Goal: Task Accomplishment & Management: Complete application form

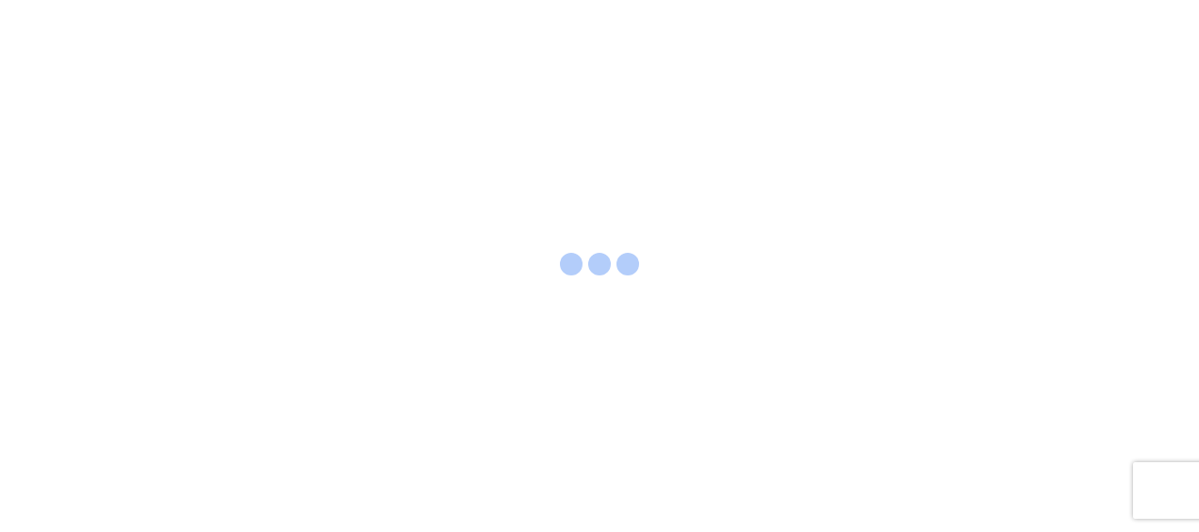
select select "FULL"
select select "LBS"
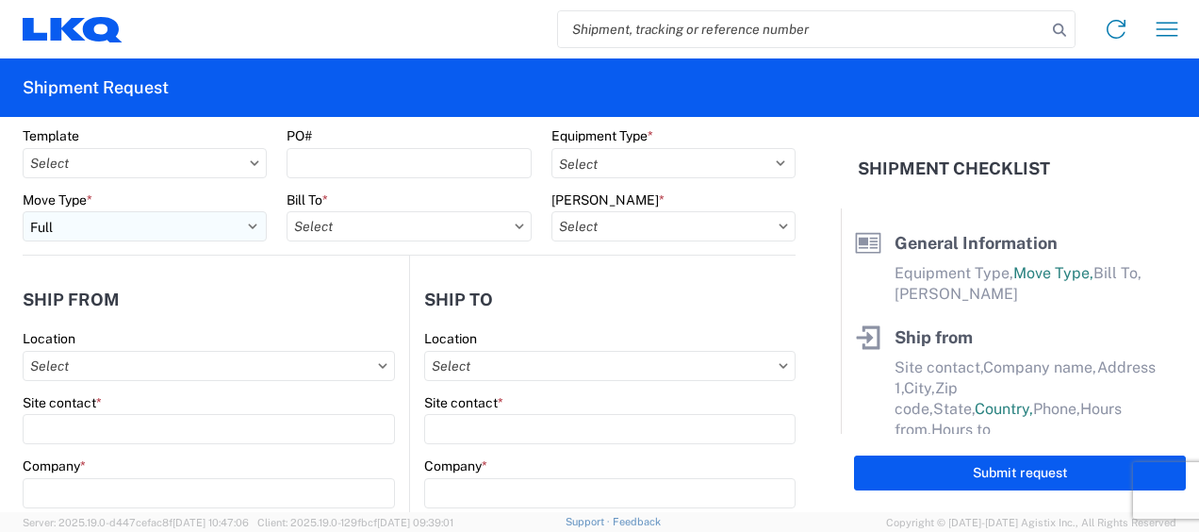
scroll to position [94, 0]
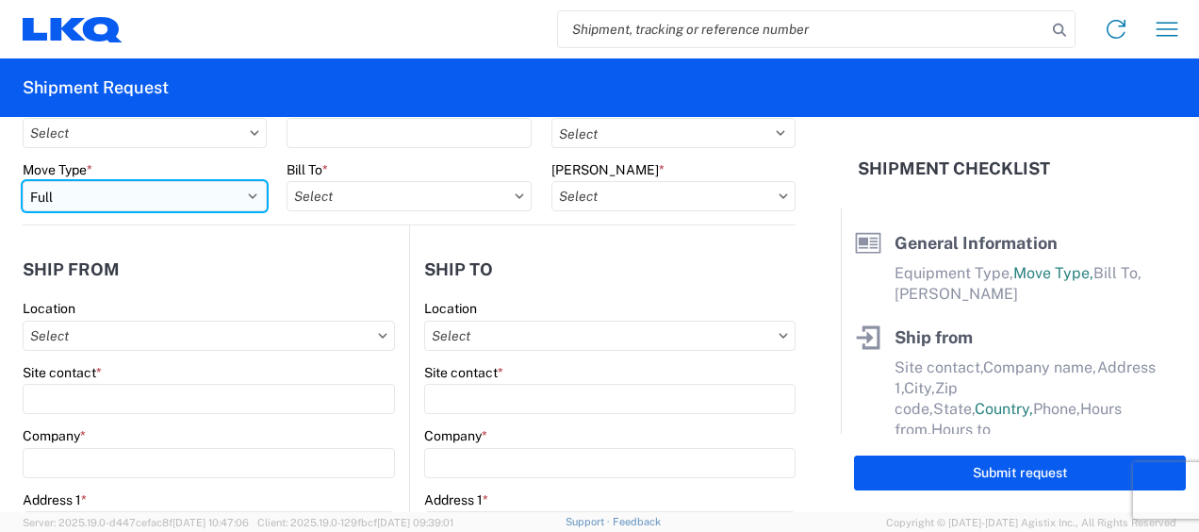
click at [223, 197] on select "Select Full Partial TL" at bounding box center [145, 196] width 244 height 30
click at [23, 181] on select "Select Full Partial TL" at bounding box center [145, 196] width 244 height 30
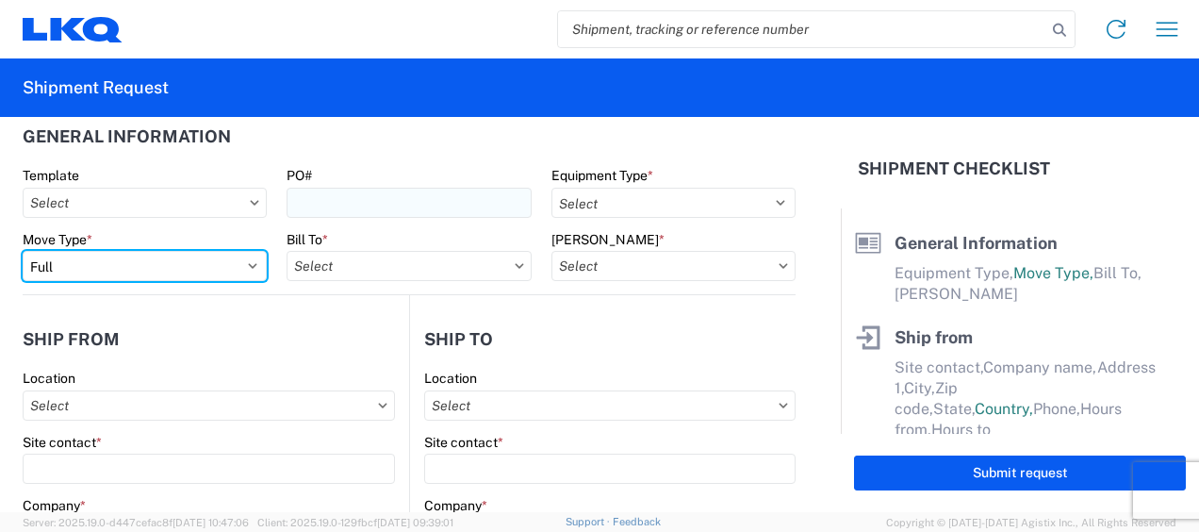
scroll to position [0, 0]
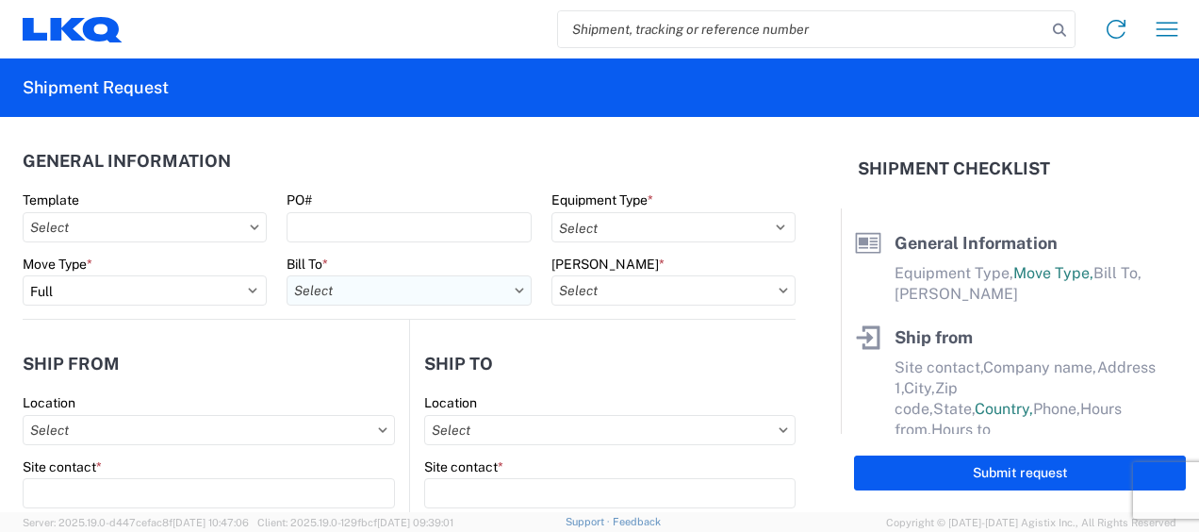
click at [443, 290] on input "text" at bounding box center [409, 290] width 244 height 30
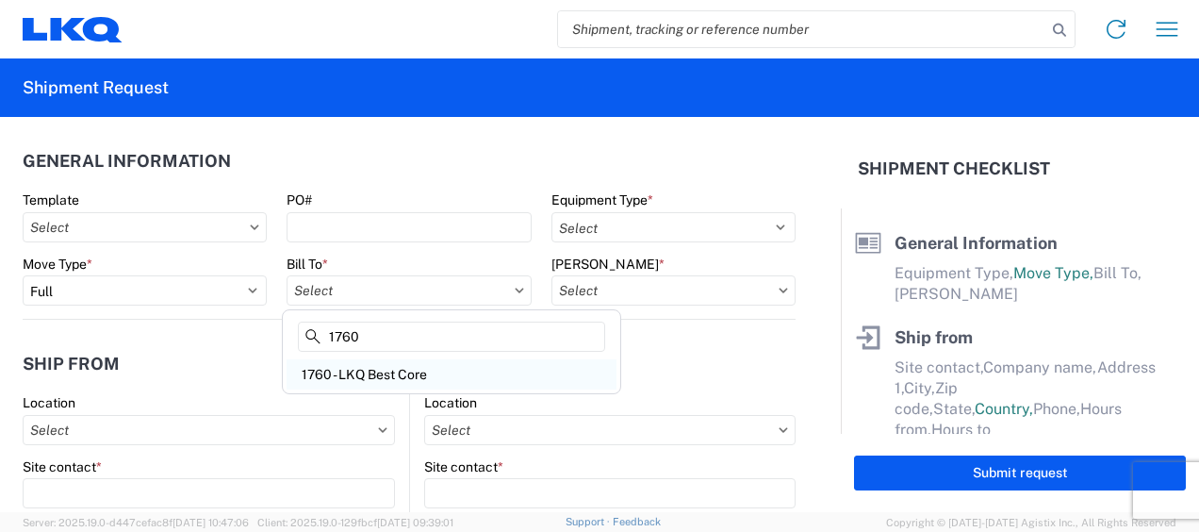
type input "1760"
click at [402, 381] on div "1760 - LKQ Best Core" at bounding box center [452, 374] width 330 height 30
type input "1760 - LKQ Best Core"
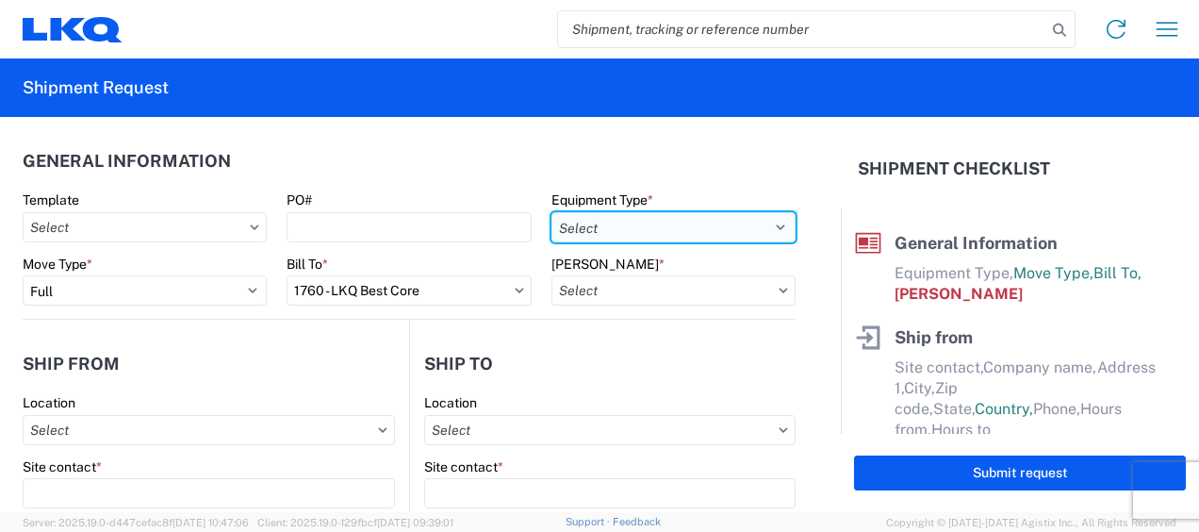
click at [662, 228] on select "Select 53’ Dry Van Flatbed Dropdeck (van) Lowboy (flatbed) Rail" at bounding box center [674, 227] width 244 height 30
select select "STDV"
click at [552, 212] on select "Select 53’ Dry Van Flatbed Dropdeck (van) Lowboy (flatbed) Rail" at bounding box center [674, 227] width 244 height 30
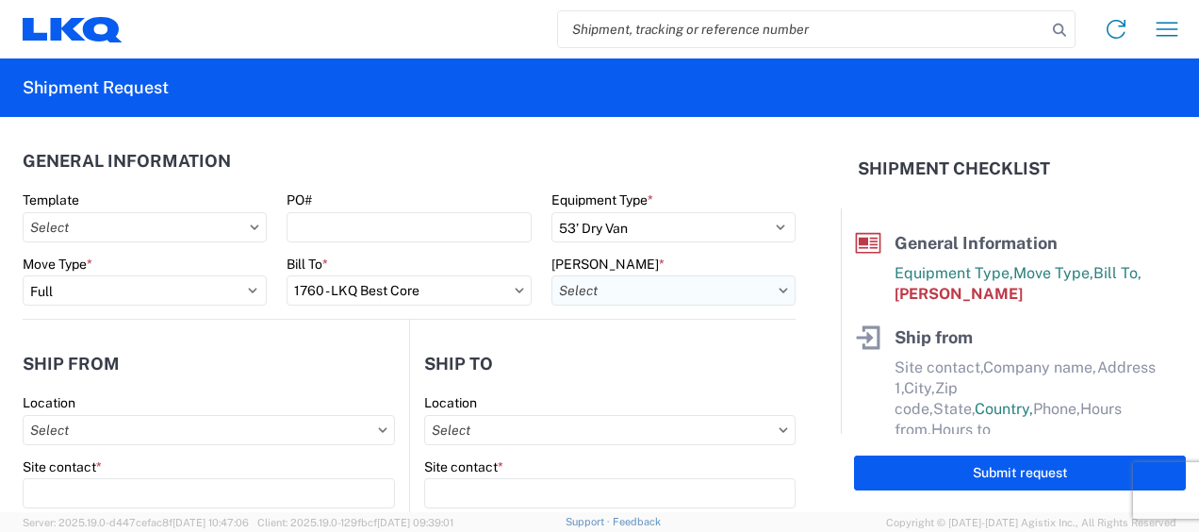
click at [656, 288] on input "text" at bounding box center [674, 290] width 244 height 30
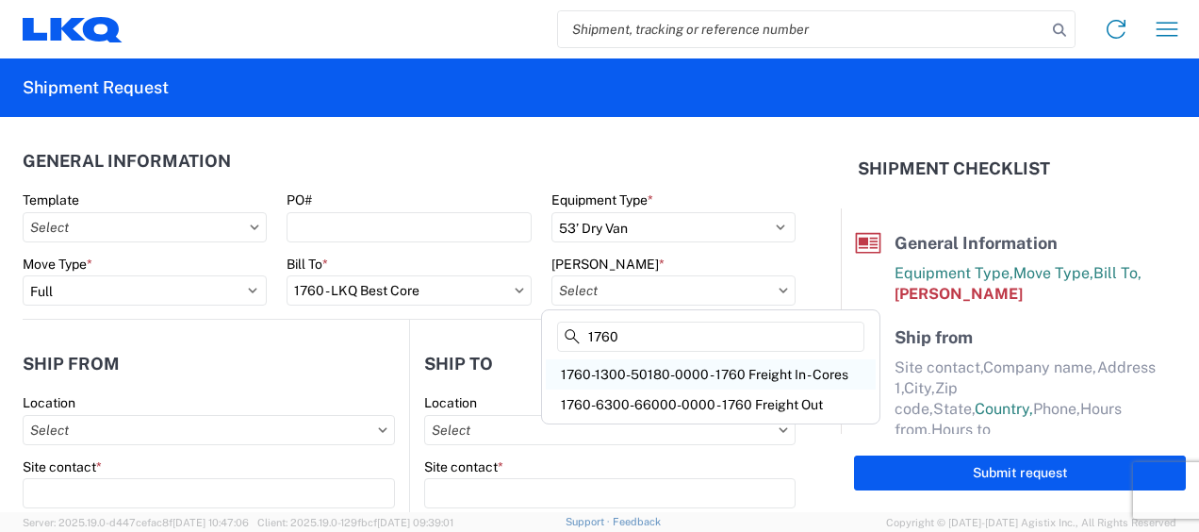
type input "1760"
click at [683, 374] on div "1760-1300-50180-0000 - 1760 Freight In - Cores" at bounding box center [711, 374] width 330 height 30
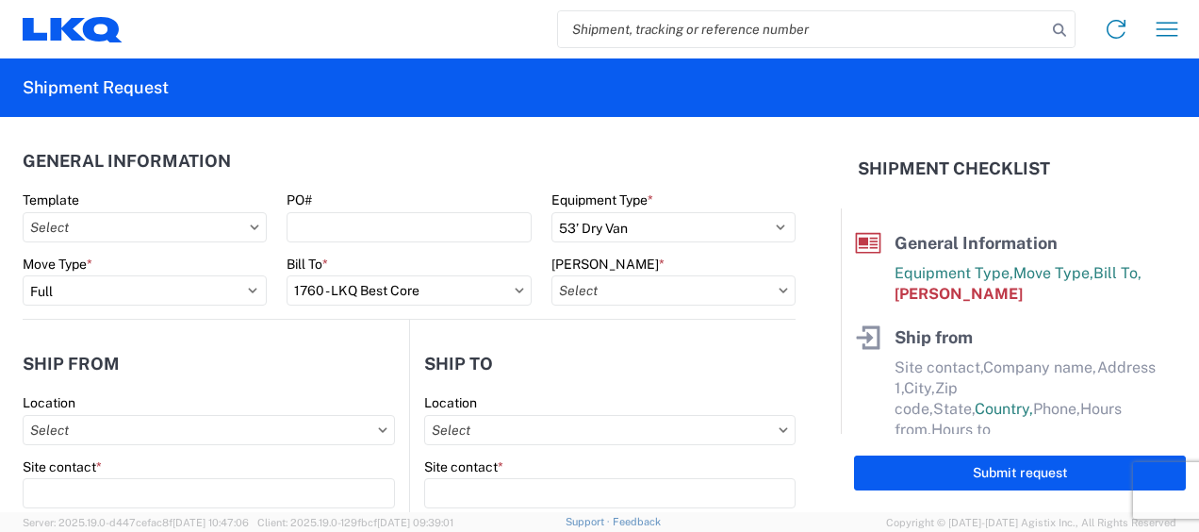
type input "1760-1300-50180-0000 - 1760 Freight In - Cores"
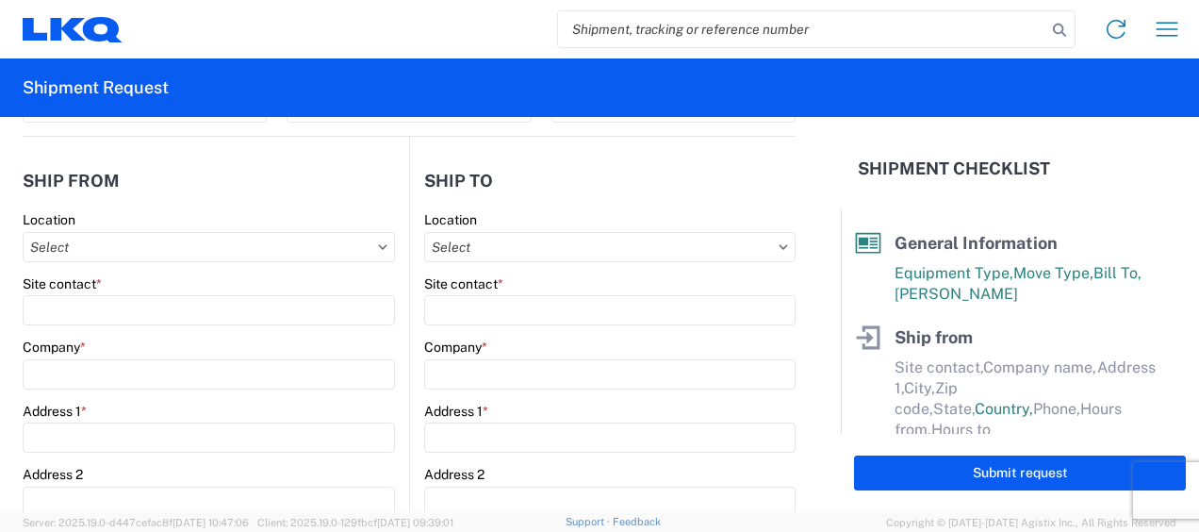
scroll to position [189, 0]
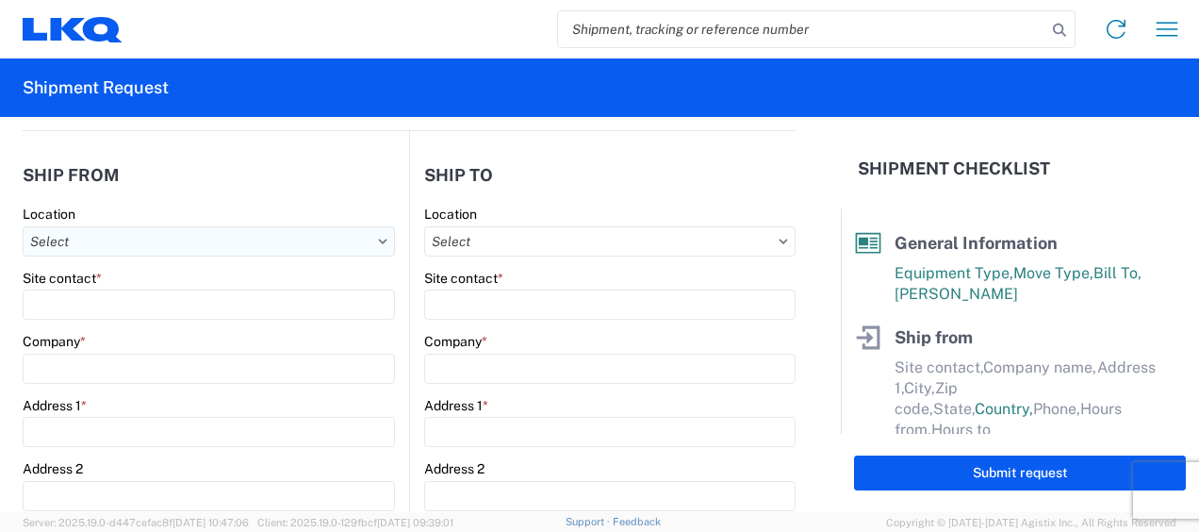
click at [220, 249] on input "text" at bounding box center [209, 241] width 372 height 30
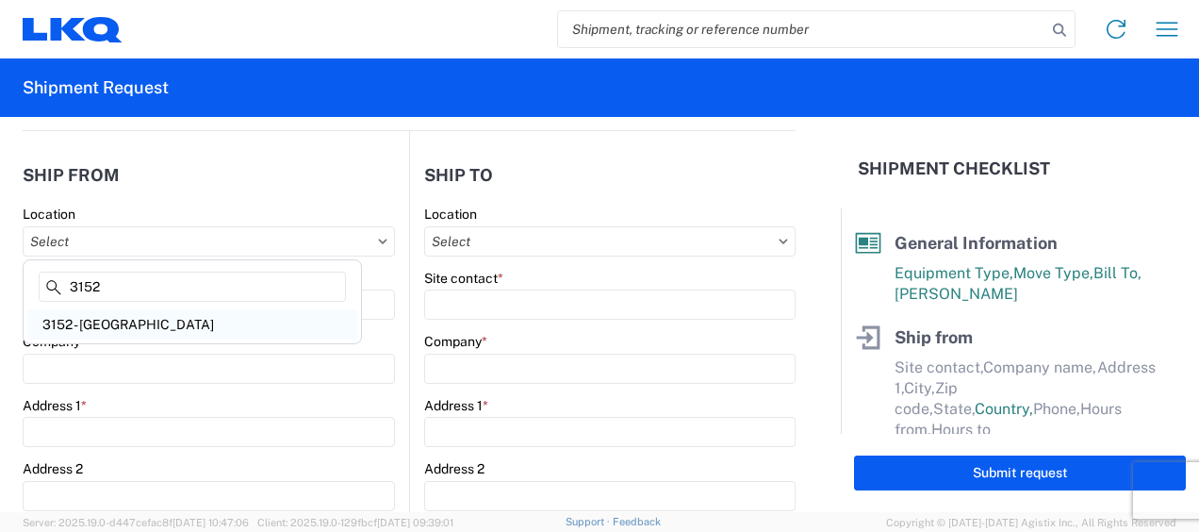
type input "3152"
click at [181, 322] on div "3152 - [GEOGRAPHIC_DATA]" at bounding box center [192, 324] width 330 height 30
type input "3152 - [GEOGRAPHIC_DATA]"
type input "LKQ Corporation"
type input "[STREET_ADDRESS]"
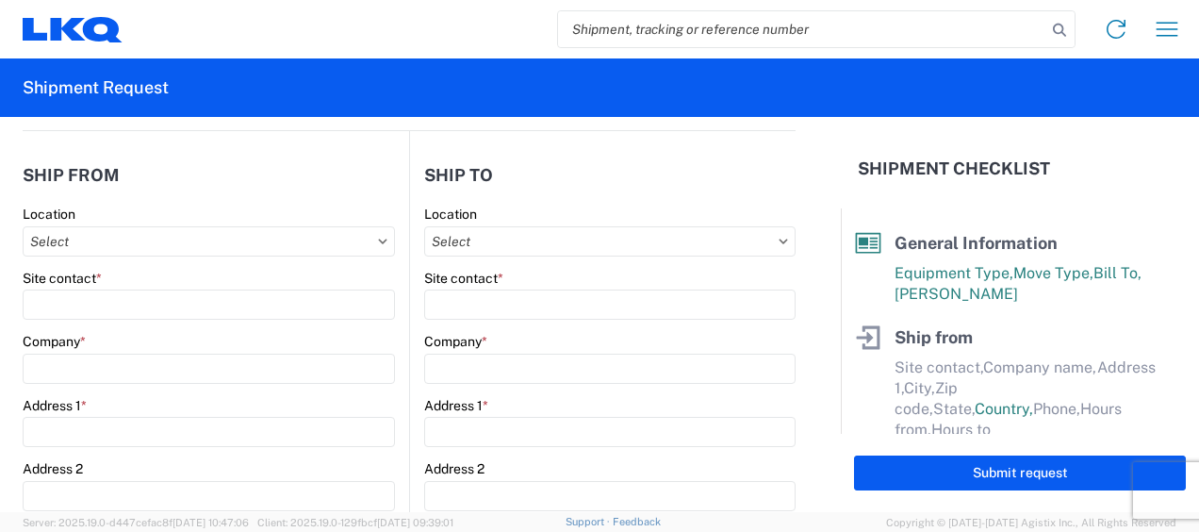
type input "Schertz"
type input "78154"
select select "[GEOGRAPHIC_DATA]"
select select "US"
type input "[PHONE_NUMBER]"
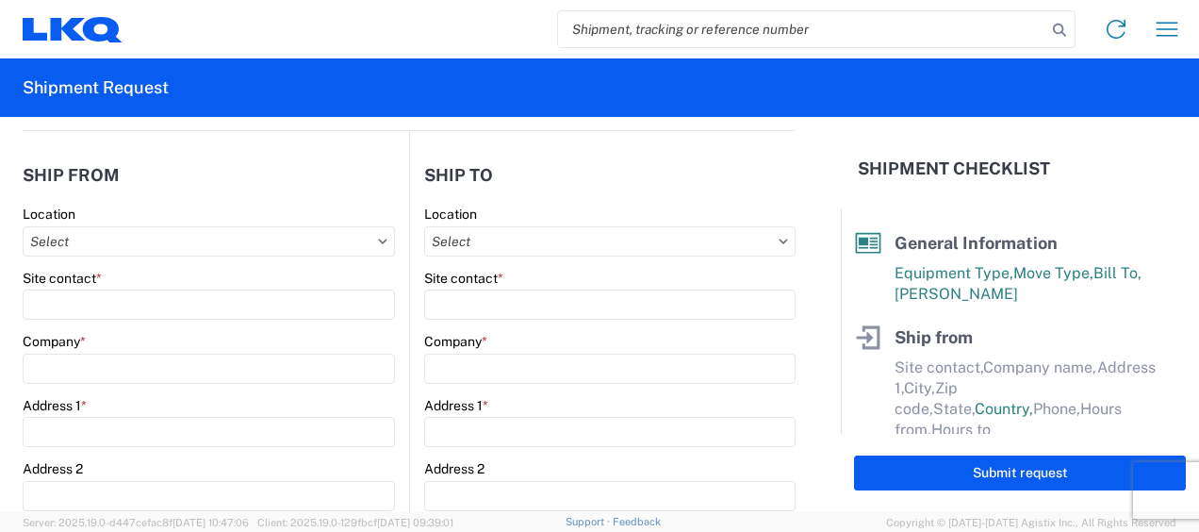
type input "08:00"
type input "17:00"
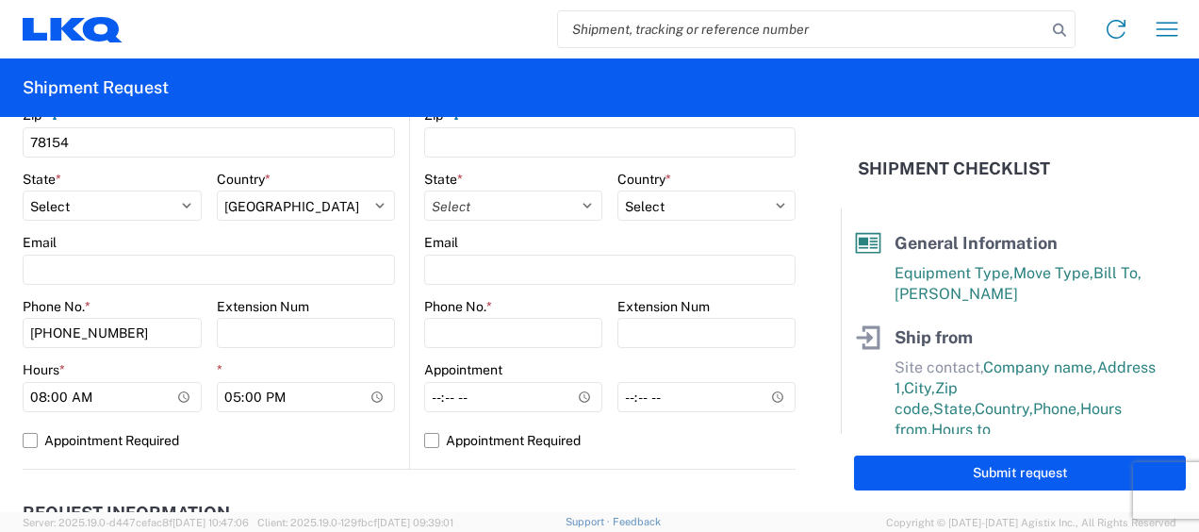
scroll to position [754, 0]
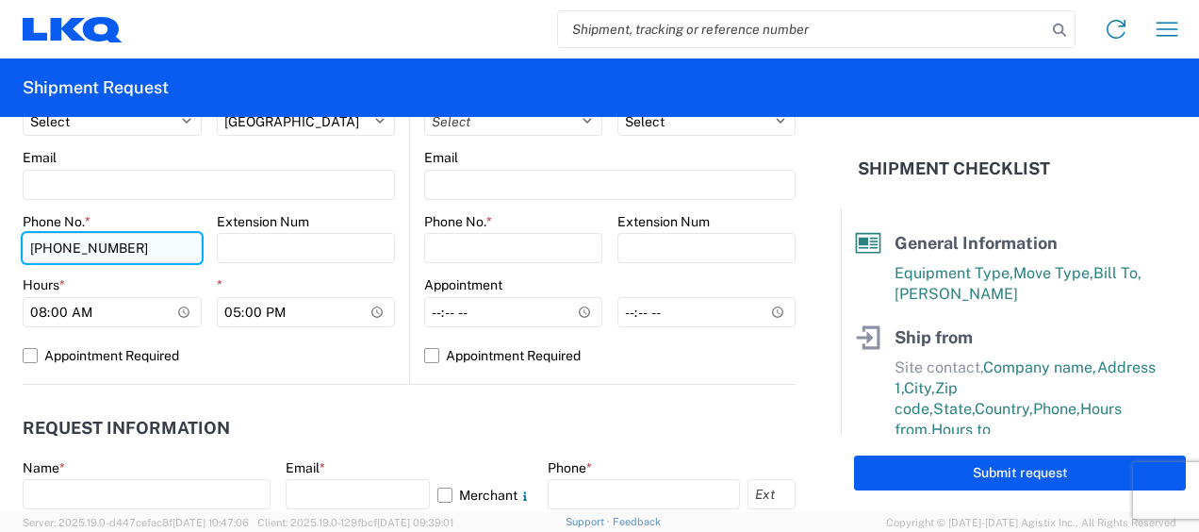
click at [121, 245] on input "[PHONE_NUMBER]" at bounding box center [112, 248] width 179 height 30
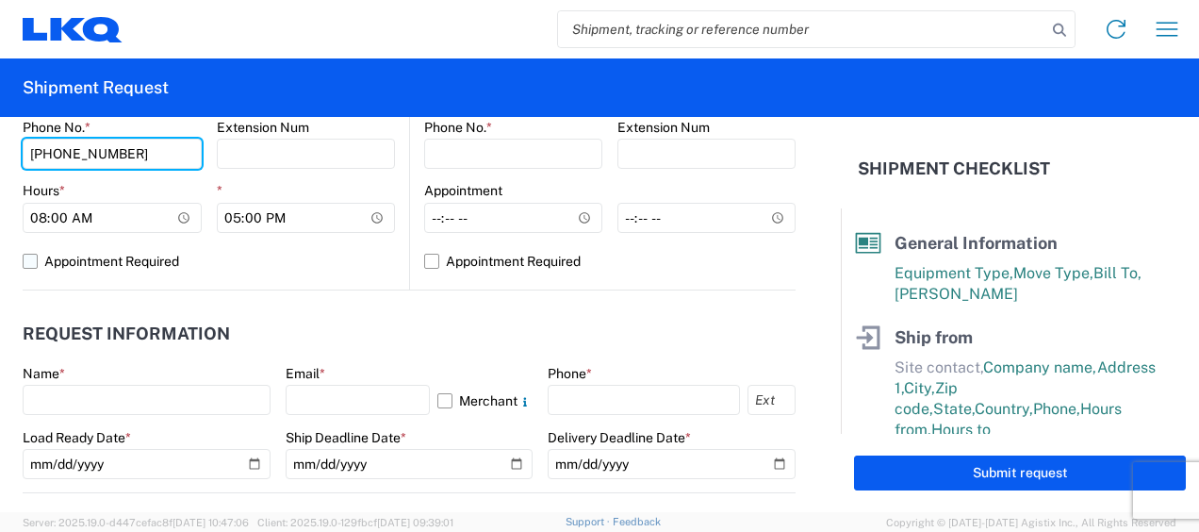
scroll to position [943, 0]
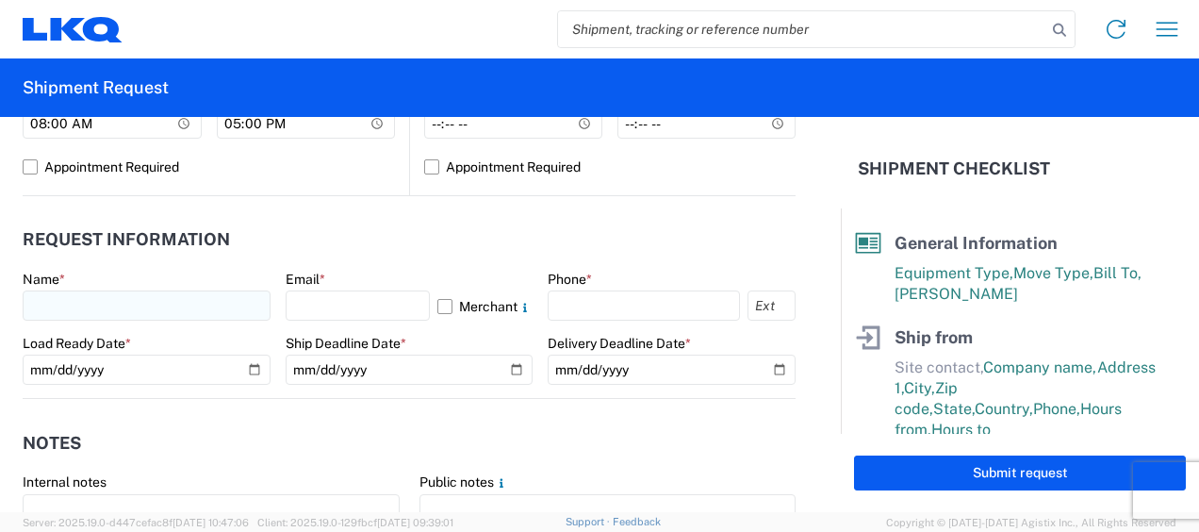
type input "[PHONE_NUMBER]"
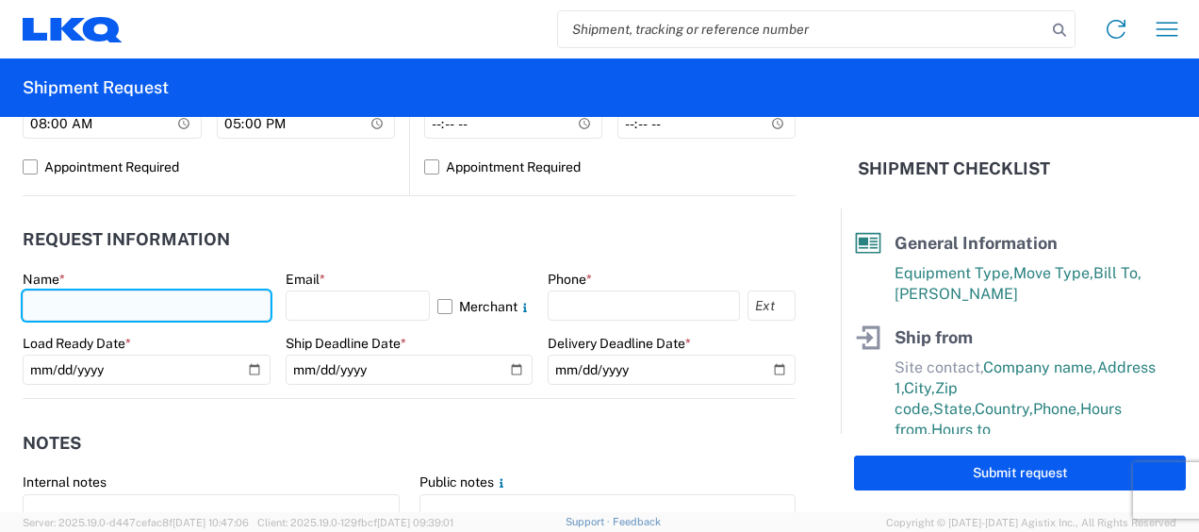
click at [136, 290] on input "text" at bounding box center [147, 305] width 248 height 30
type input "[PERSON_NAME]"
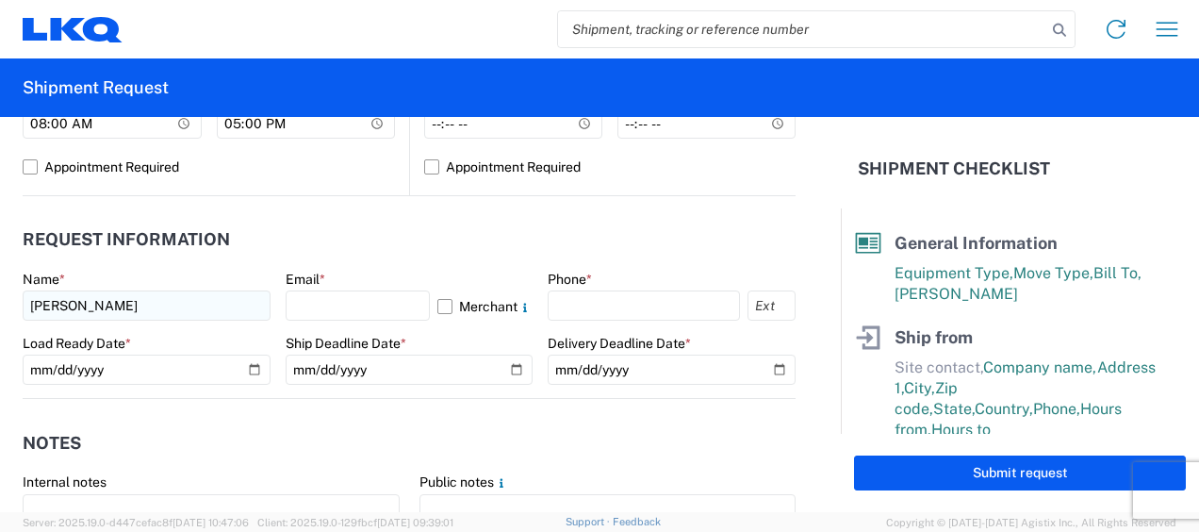
type input "converse"
type input "78109"
type input "[EMAIL_ADDRESS][DOMAIN_NAME]"
type input "2103784582"
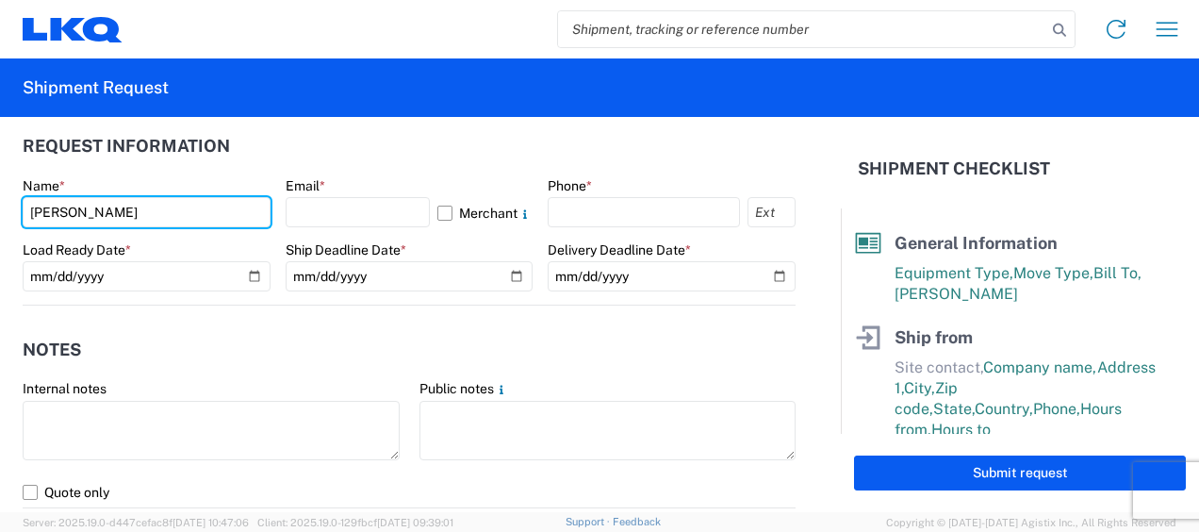
scroll to position [1037, 0]
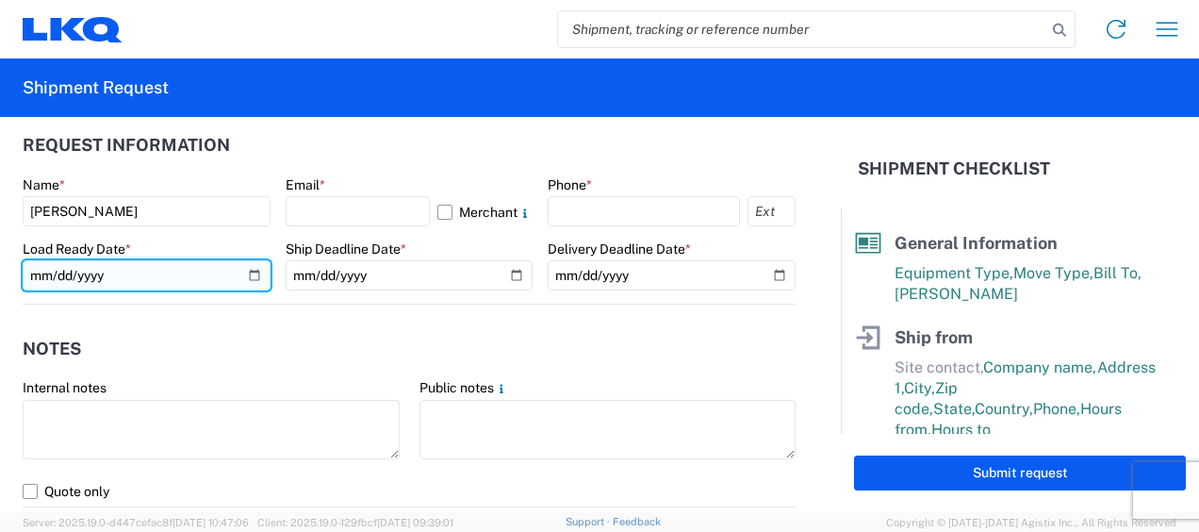
click at [255, 272] on input "date" at bounding box center [147, 275] width 248 height 30
type input "[DATE]"
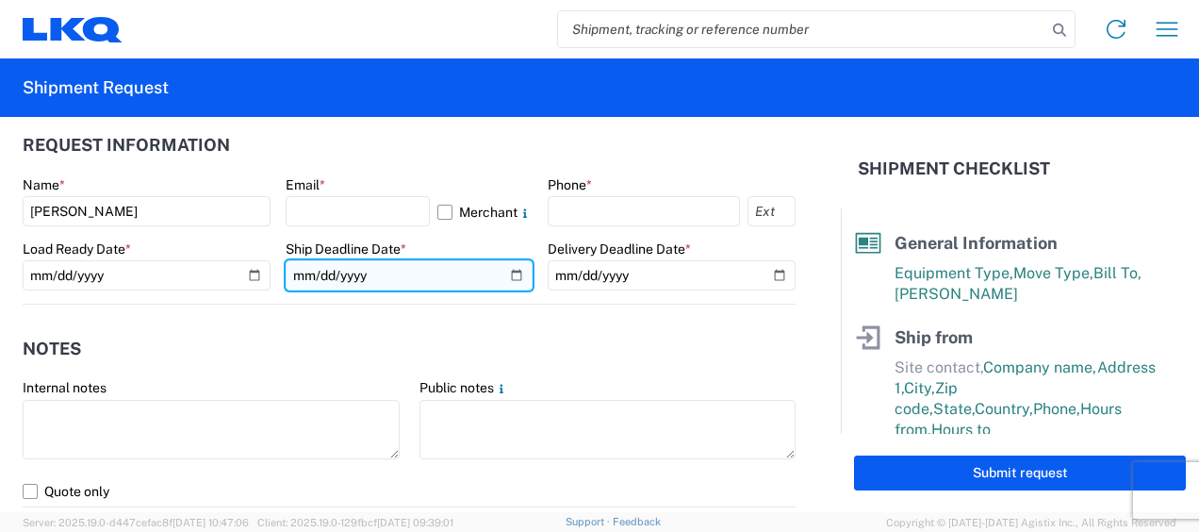
click at [507, 275] on input "date" at bounding box center [410, 275] width 248 height 30
type input "[DATE]"
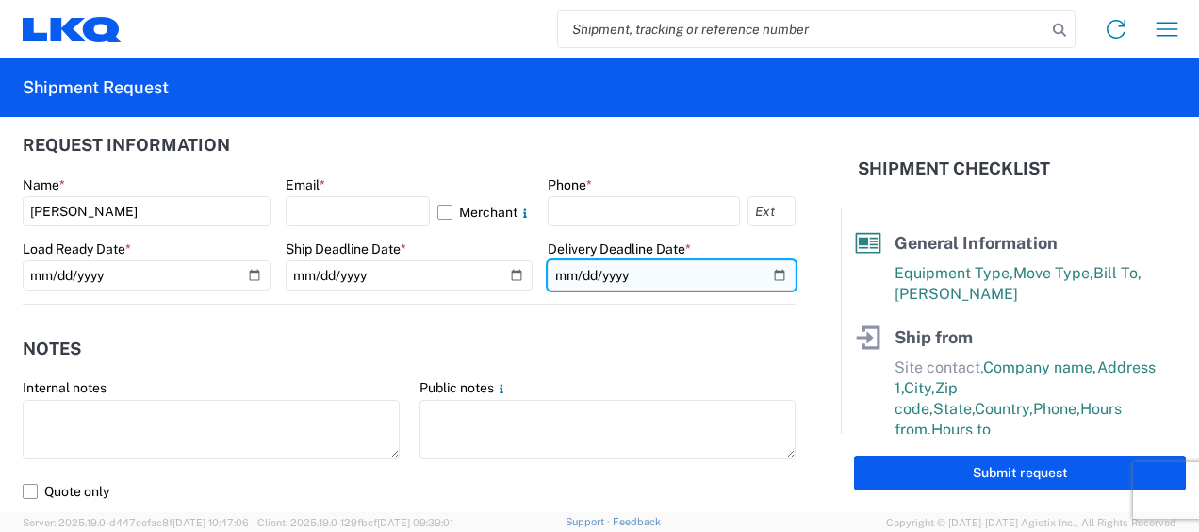
click at [768, 267] on input "date" at bounding box center [672, 275] width 248 height 30
type input "[DATE]"
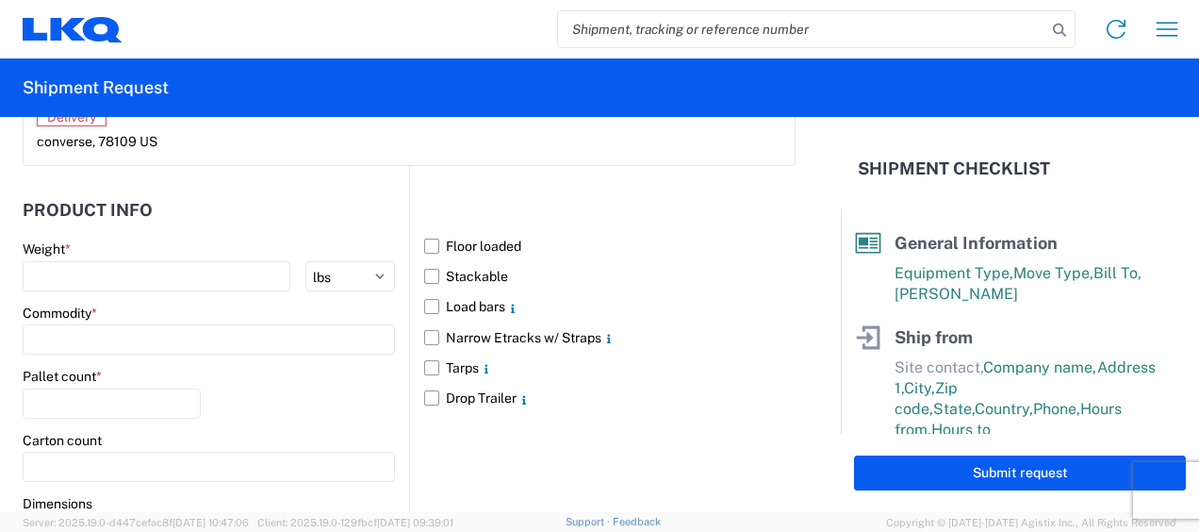
scroll to position [1697, 0]
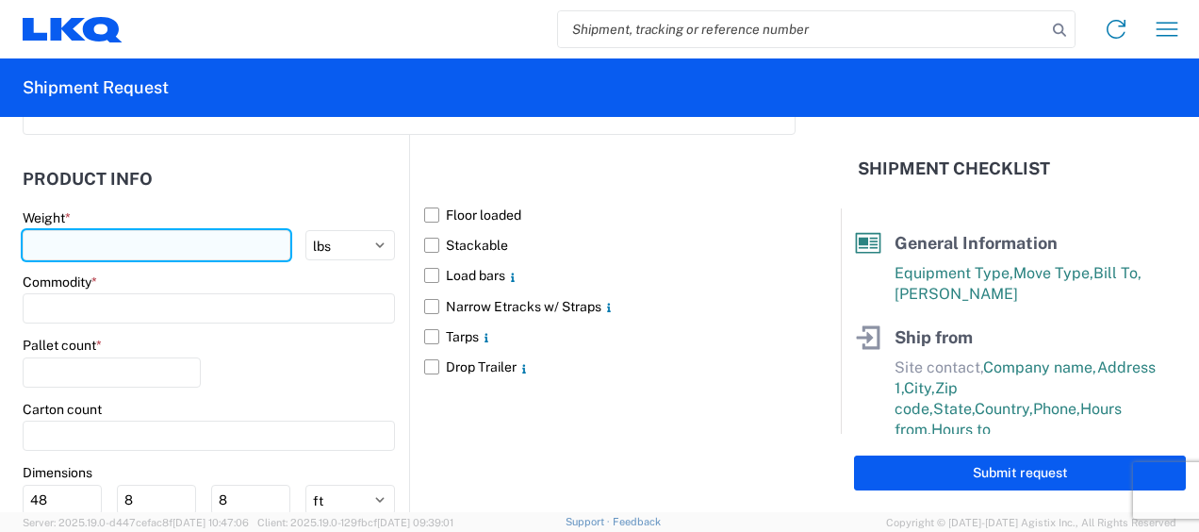
click at [154, 240] on input "number" at bounding box center [157, 245] width 268 height 30
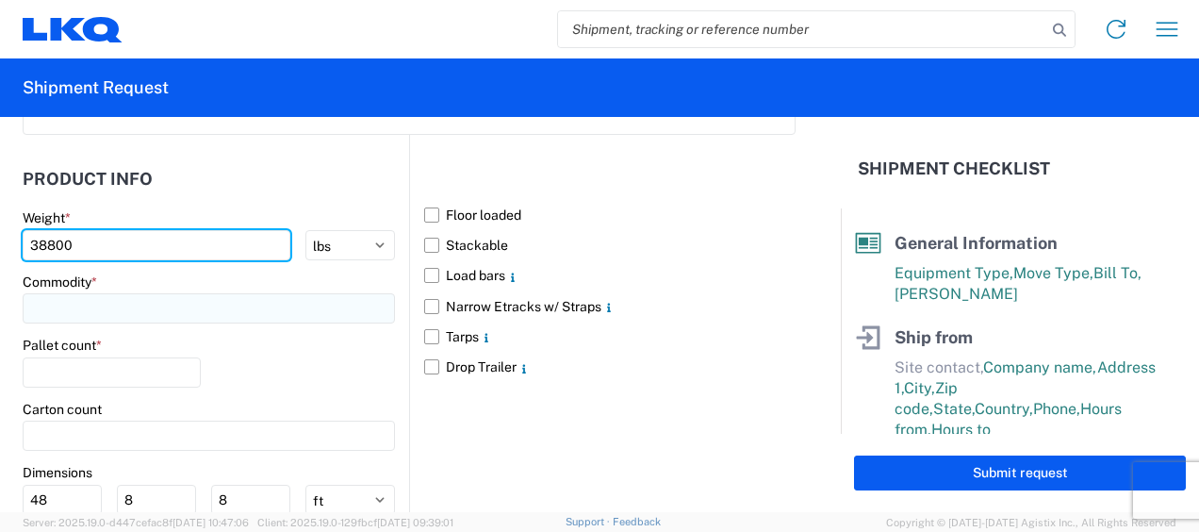
type input "38800"
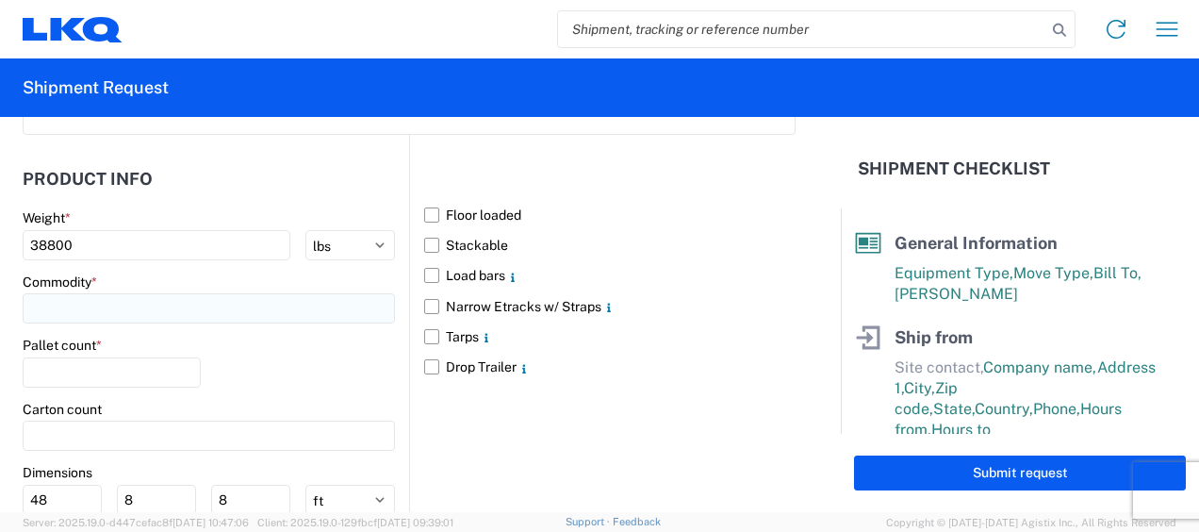
click at [165, 302] on input at bounding box center [209, 308] width 372 height 30
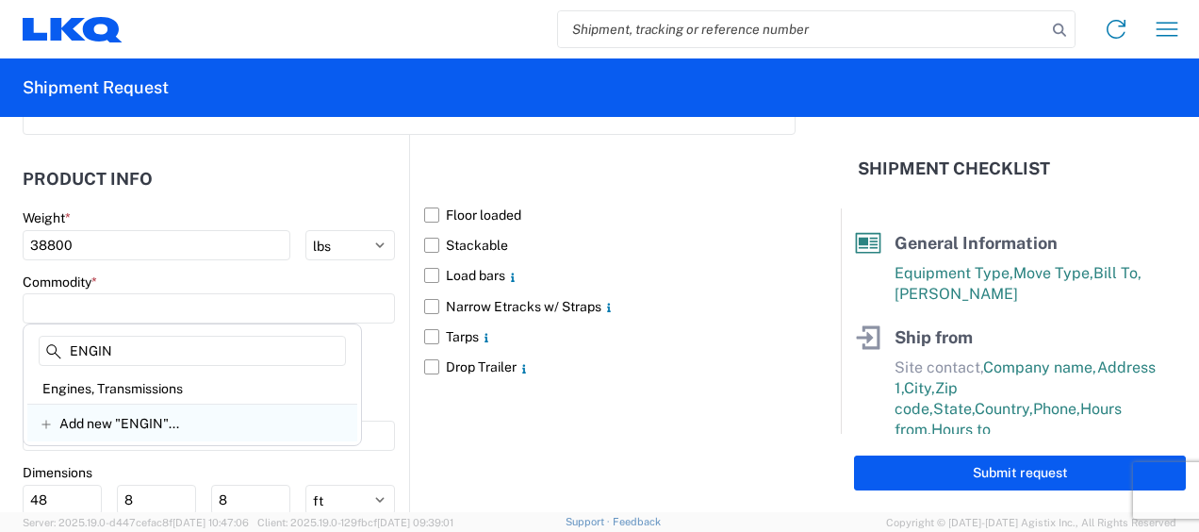
type input "ENGIN"
click at [136, 398] on div "Engines, Transmissions" at bounding box center [192, 388] width 330 height 30
type input "Engines, Transmissions"
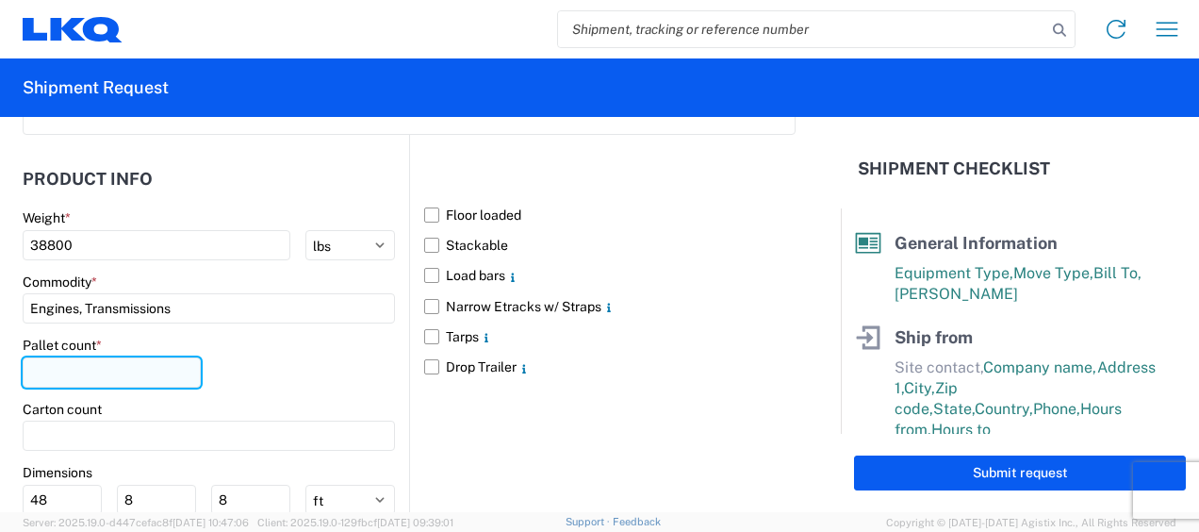
click at [124, 366] on input "number" at bounding box center [112, 372] width 178 height 30
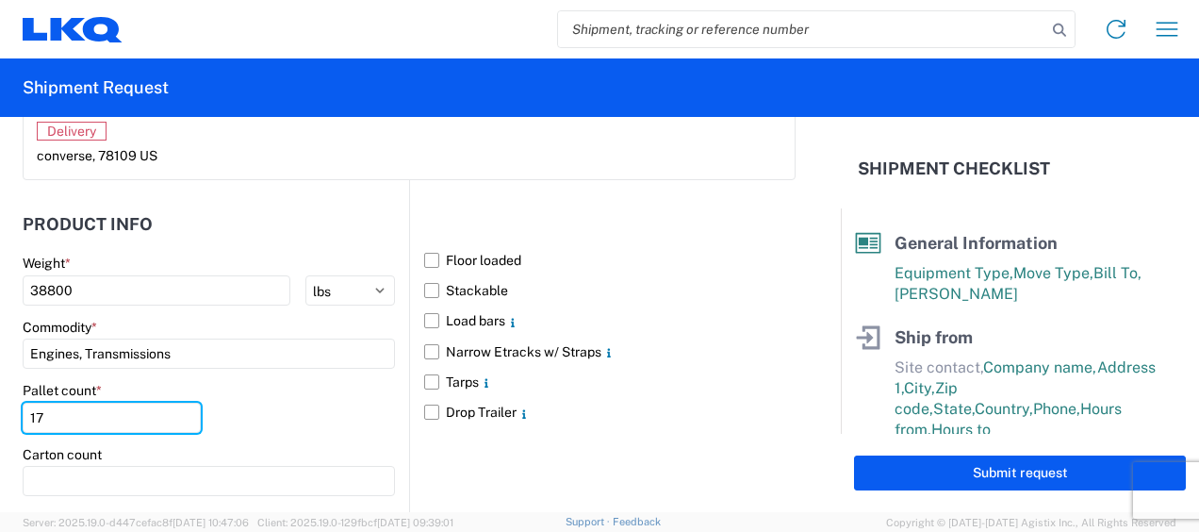
scroll to position [1651, 0]
type input "17"
click at [434, 256] on label "Floor loaded" at bounding box center [610, 261] width 372 height 30
click at [0, 0] on input "Floor loaded" at bounding box center [0, 0] width 0 height 0
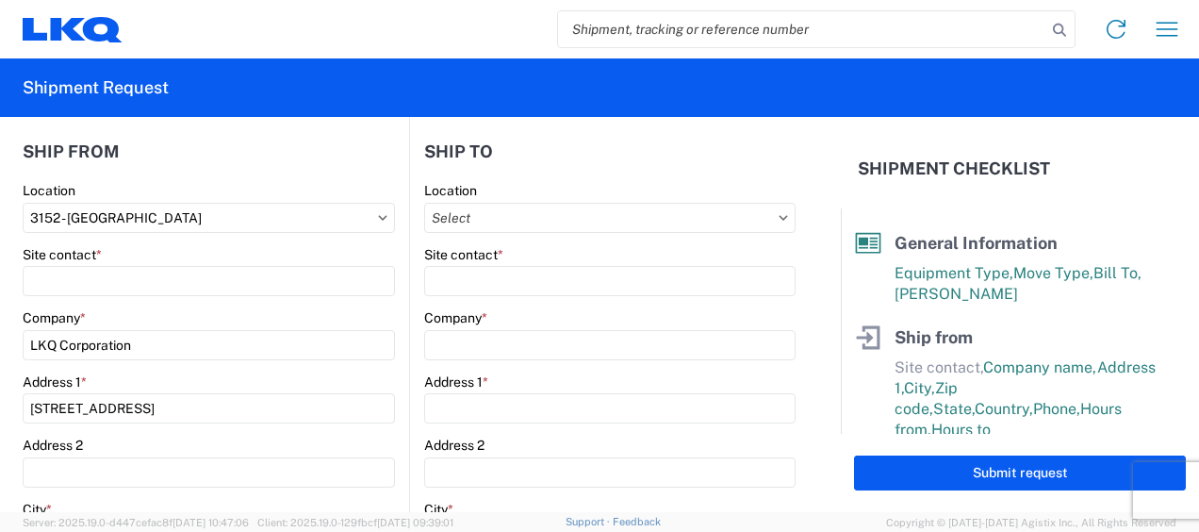
scroll to position [48, 0]
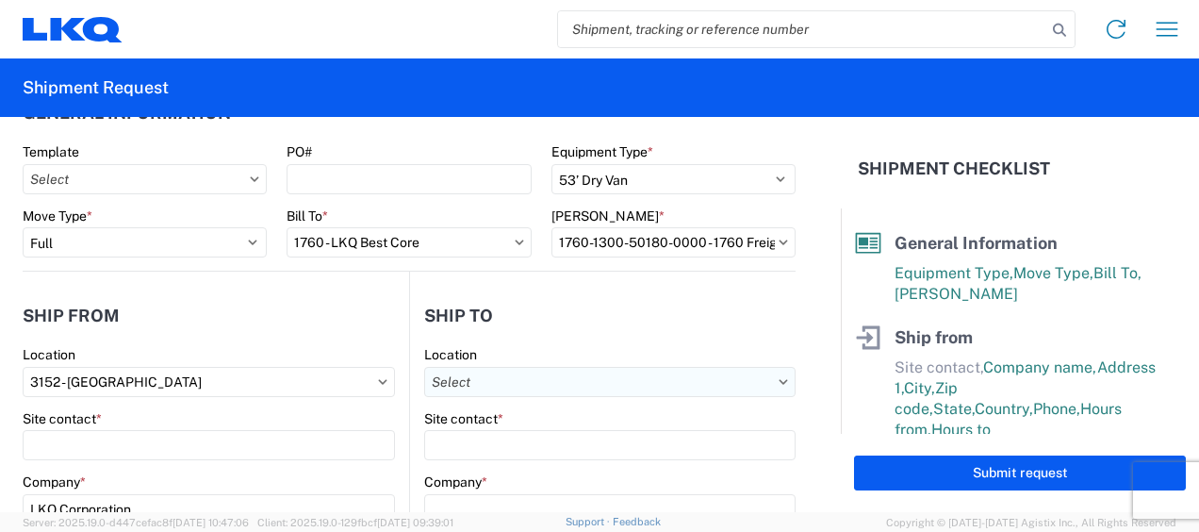
click at [569, 373] on input "text" at bounding box center [610, 382] width 372 height 30
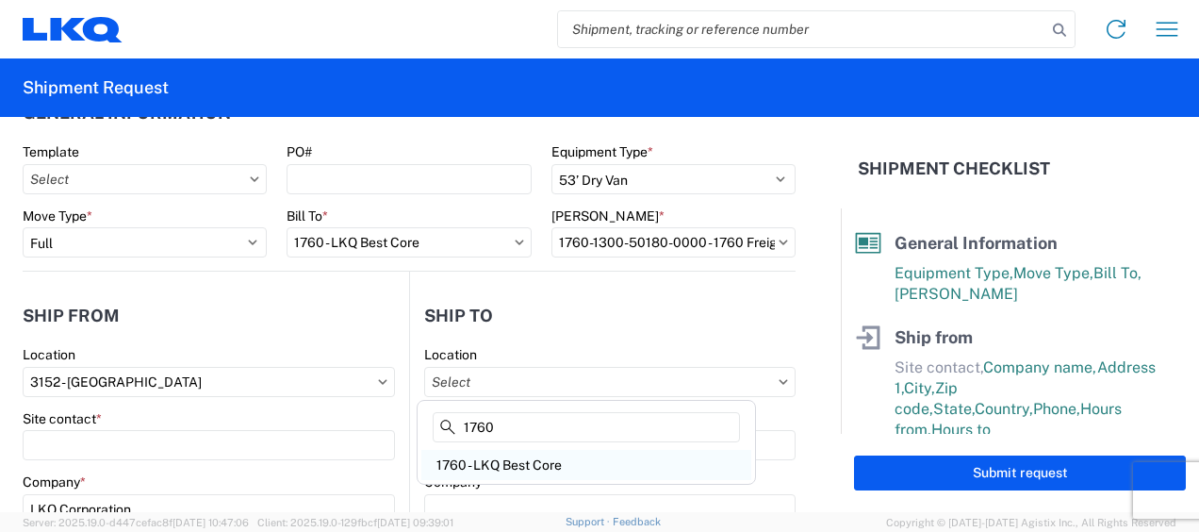
type input "1760"
click at [539, 465] on div "1760 - LKQ Best Core" at bounding box center [587, 465] width 330 height 30
type input "1760 - LKQ Best Core"
type input "LKQ Corporation"
type input "[STREET_ADDRESS]"
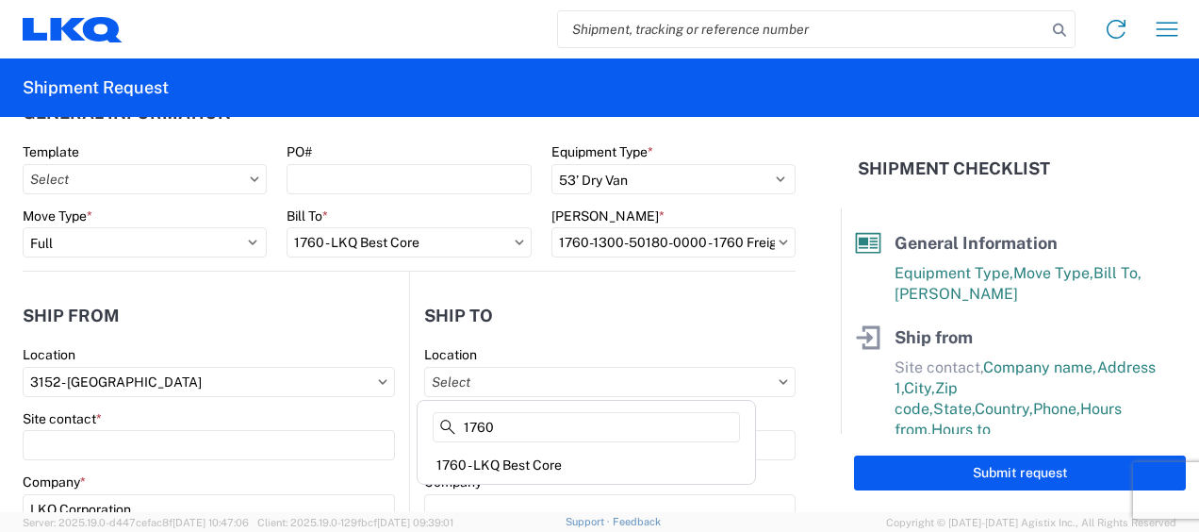
type input "[GEOGRAPHIC_DATA]"
type input "77038"
select select "US"
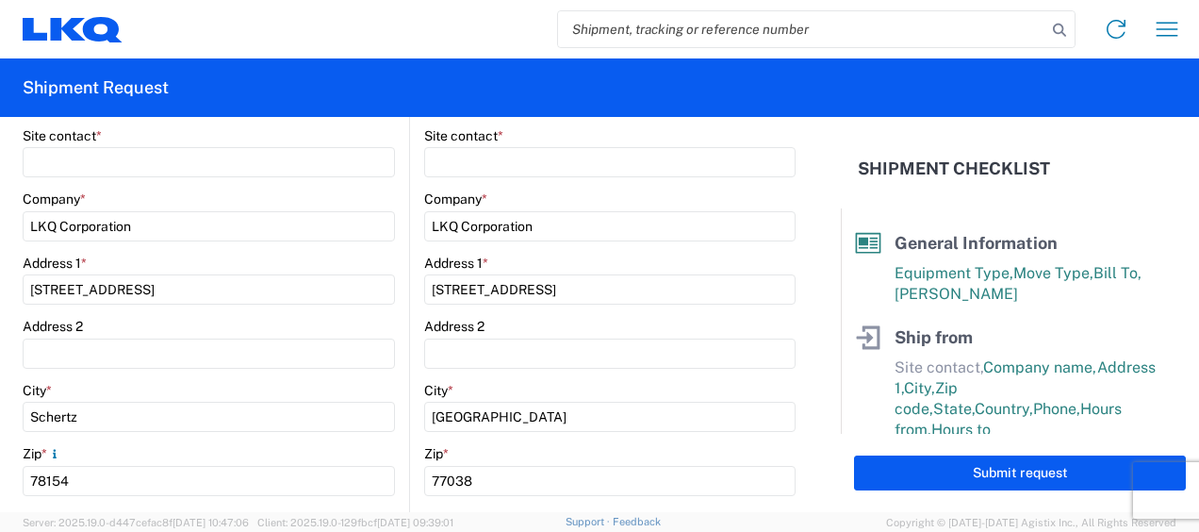
scroll to position [237, 0]
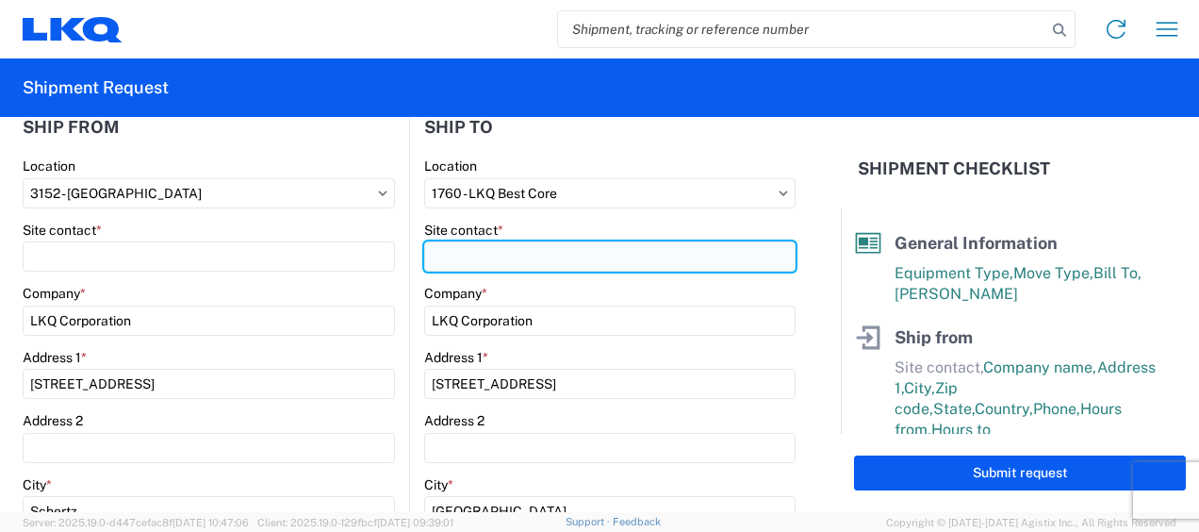
click at [458, 256] on input "Site contact *" at bounding box center [610, 256] width 372 height 30
type input "a"
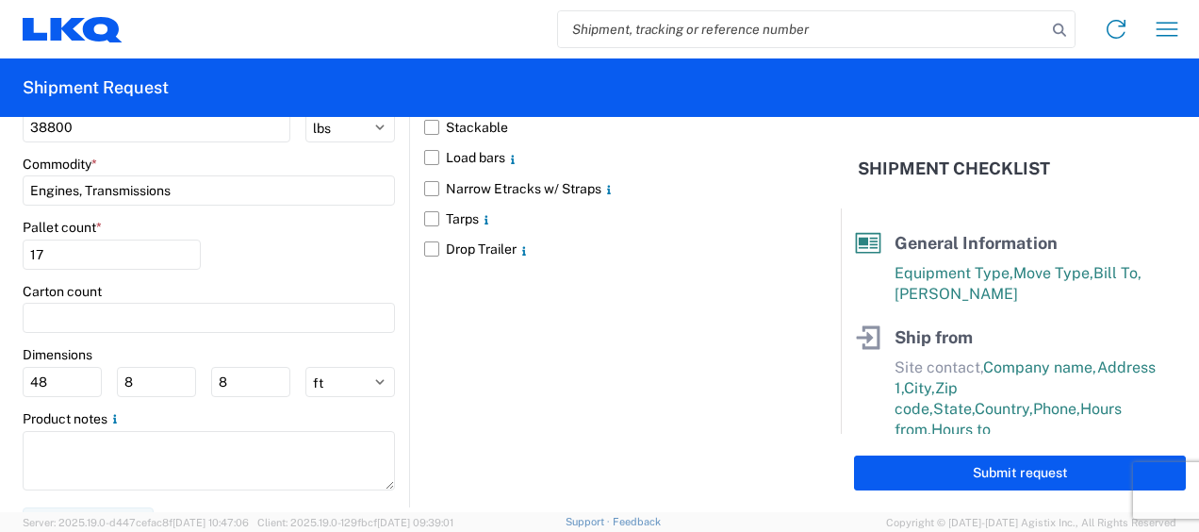
scroll to position [1861, 0]
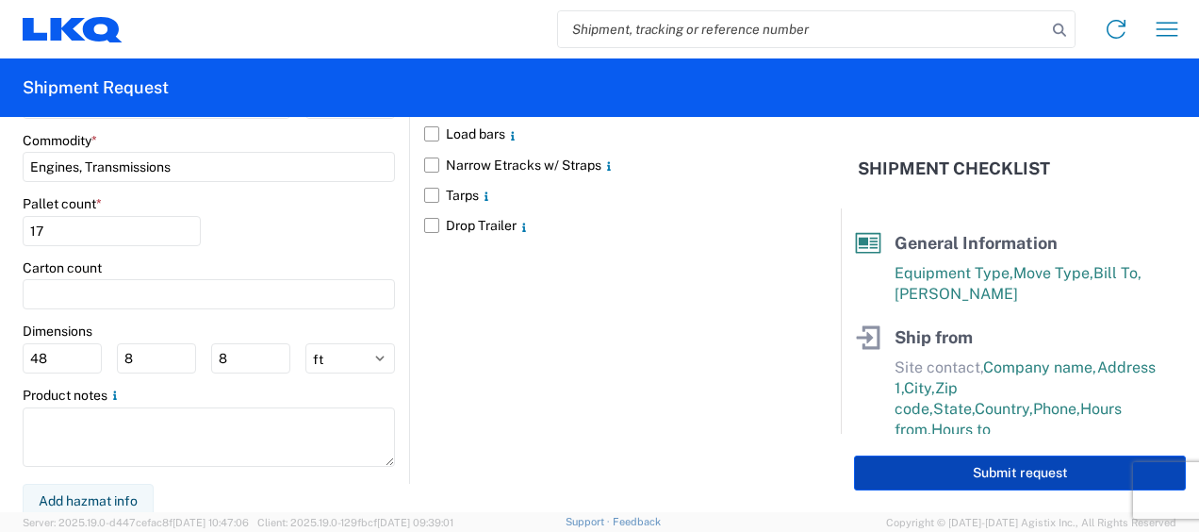
type input "[PERSON_NAME]"
click at [933, 468] on button "Submit request" at bounding box center [1020, 472] width 332 height 35
select select "US"
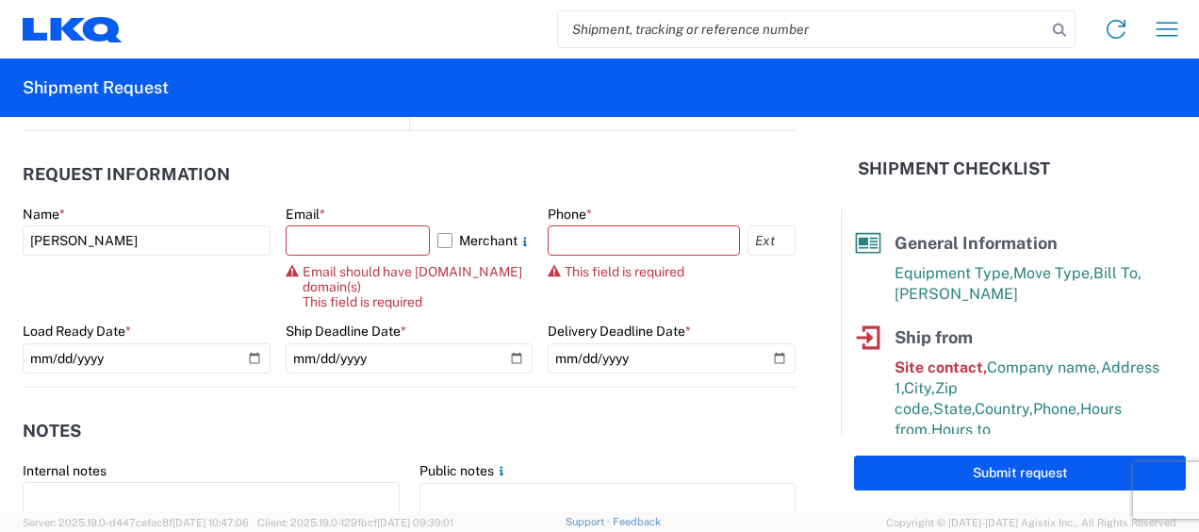
scroll to position [995, 0]
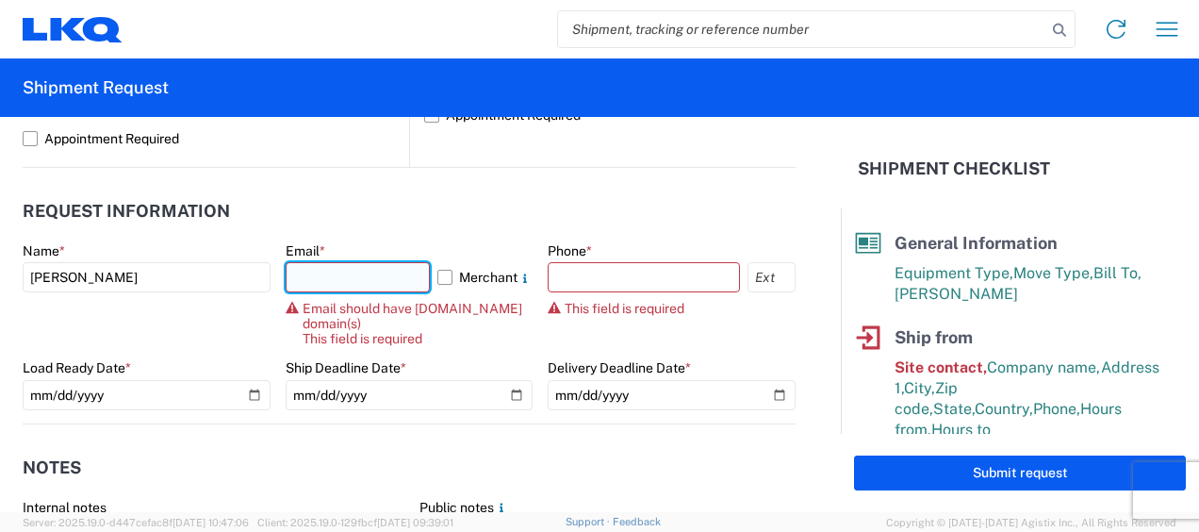
click at [327, 278] on input "text" at bounding box center [358, 277] width 145 height 30
type input "[EMAIL_ADDRESS][DOMAIN_NAME]"
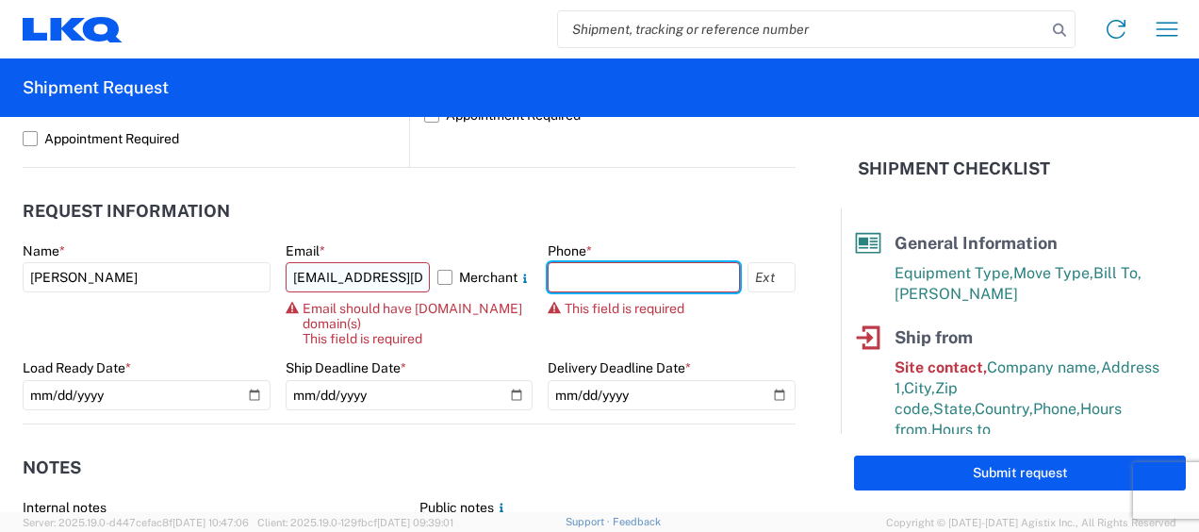
type input "2103784582"
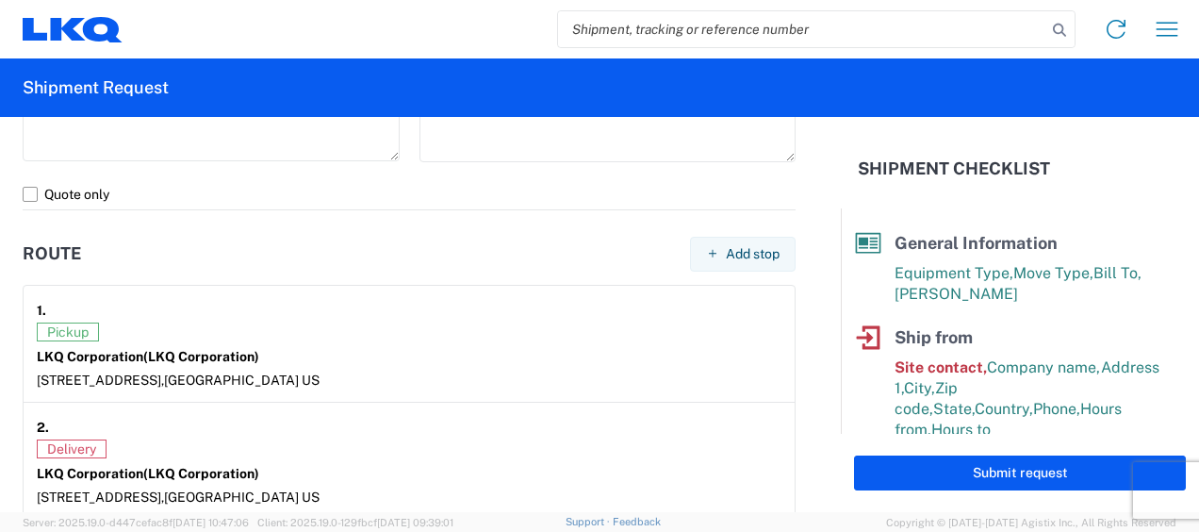
scroll to position [1413, 0]
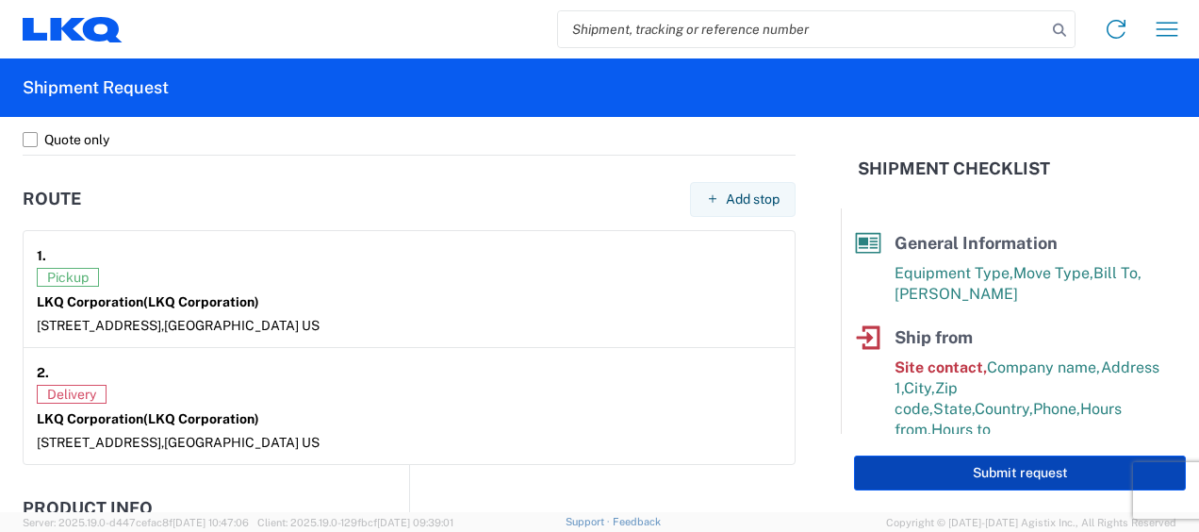
click at [934, 479] on button "Submit request" at bounding box center [1020, 472] width 332 height 35
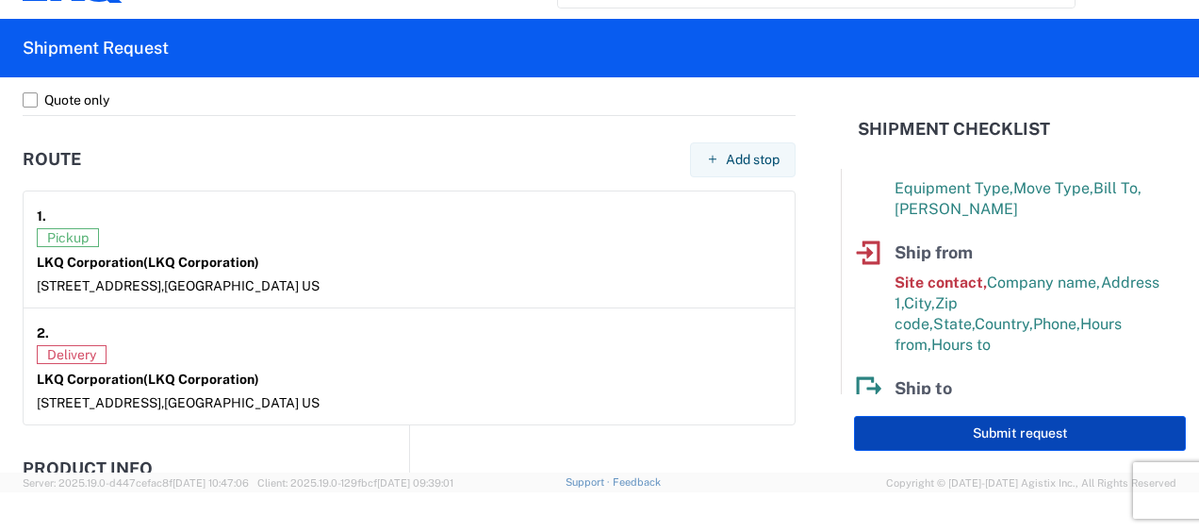
scroll to position [55, 0]
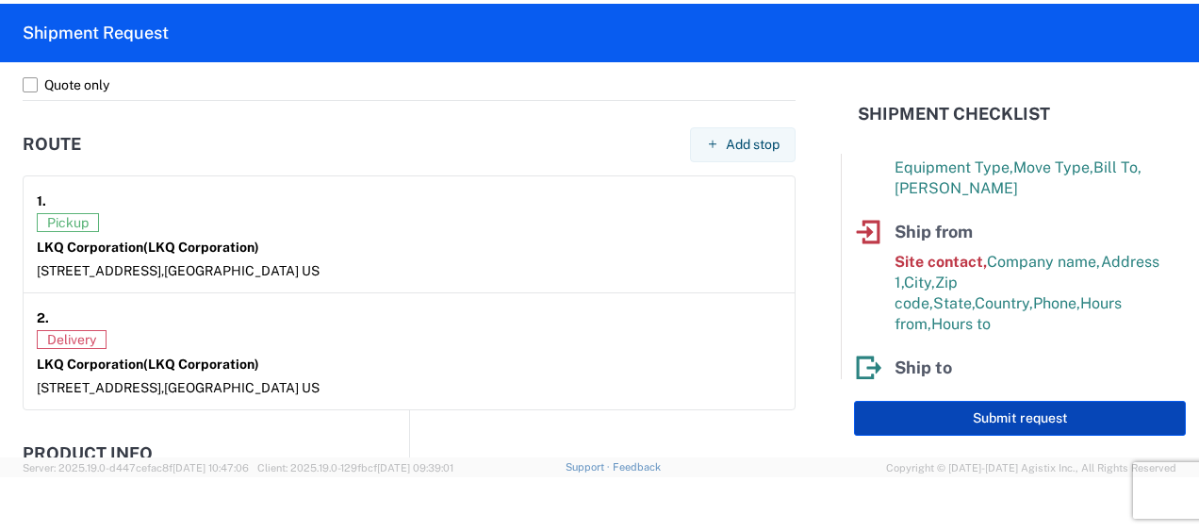
click at [907, 411] on button "Submit request" at bounding box center [1020, 418] width 332 height 35
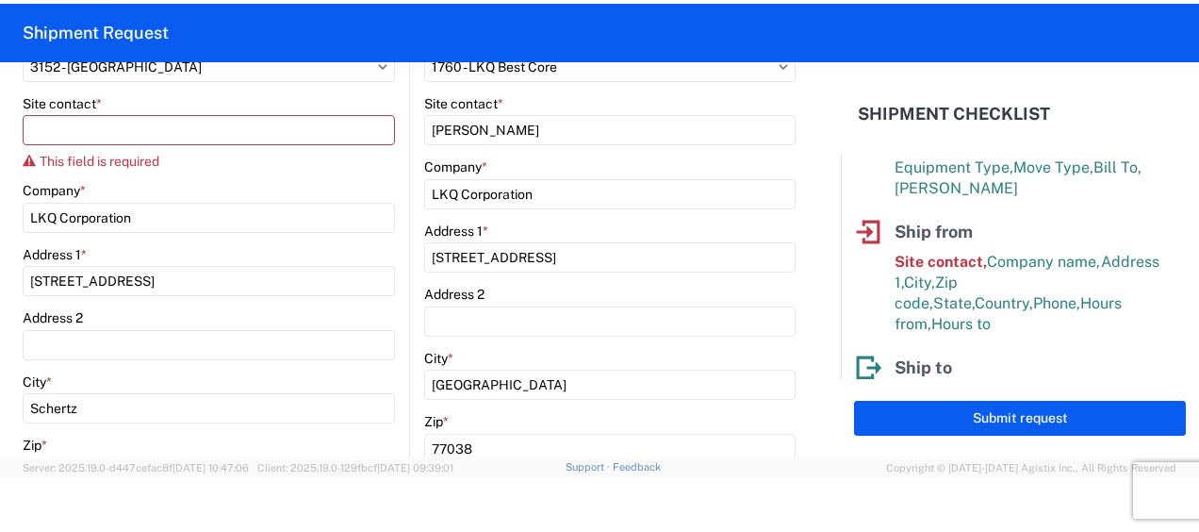
scroll to position [281, 0]
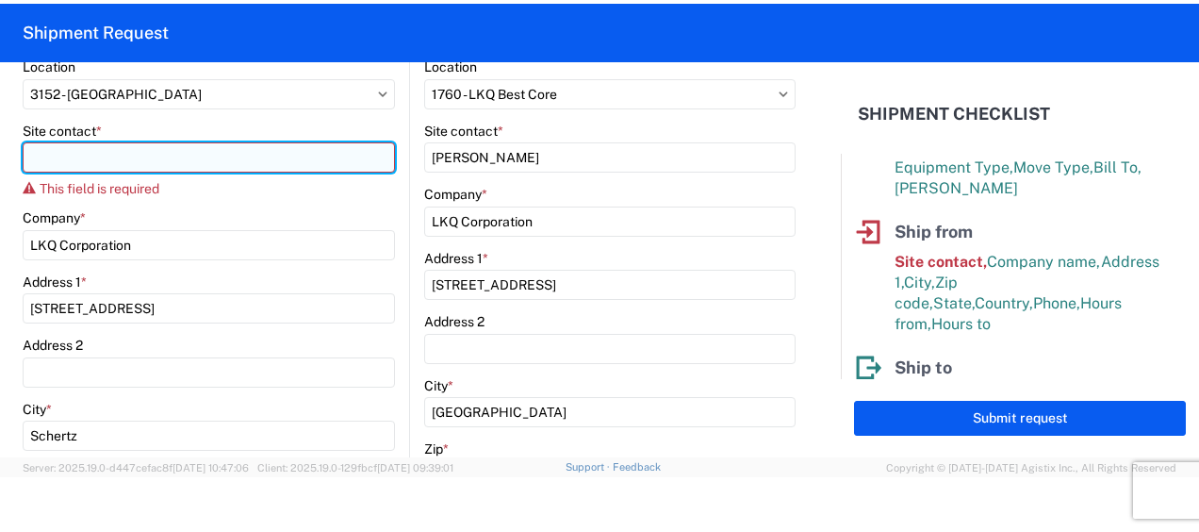
click at [215, 154] on input "Site contact *" at bounding box center [209, 157] width 372 height 30
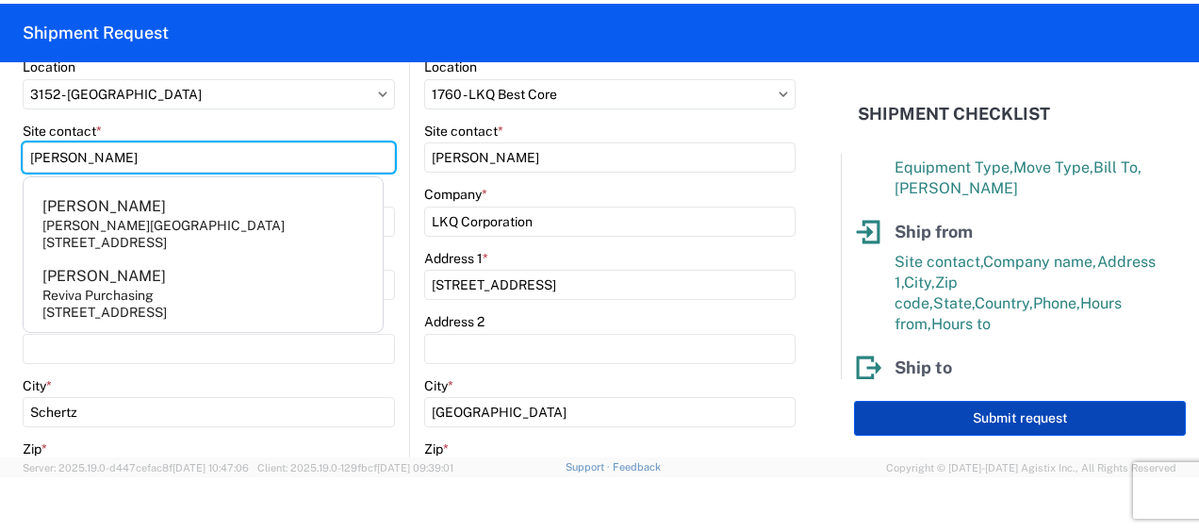
type input "[PERSON_NAME]"
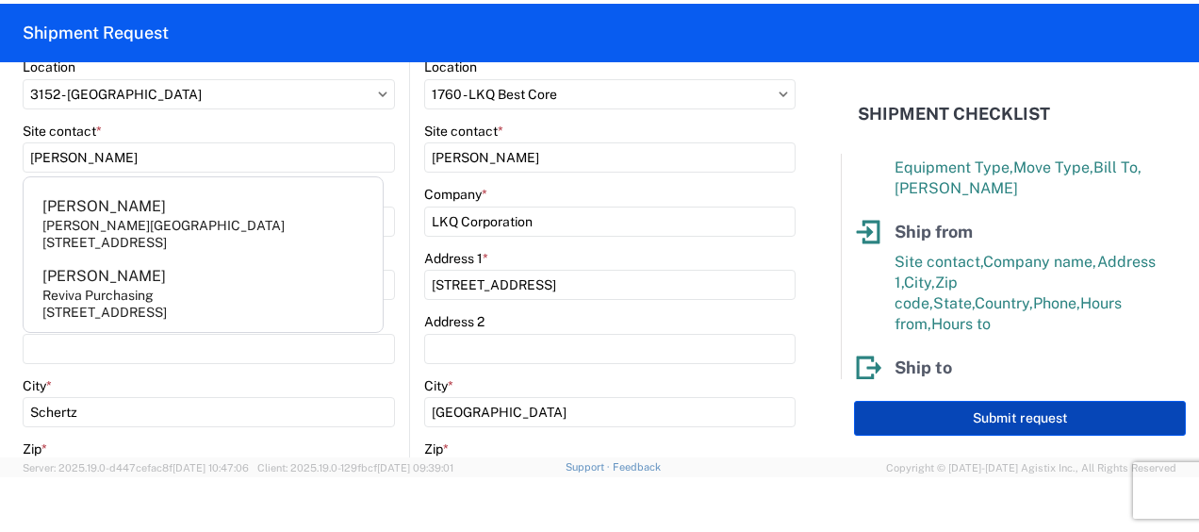
click at [883, 416] on button "Submit request" at bounding box center [1020, 418] width 332 height 35
